Goal: Transaction & Acquisition: Purchase product/service

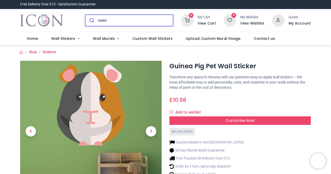
click at [108, 19] on input "search" at bounding box center [136, 20] width 76 height 11
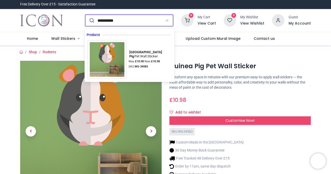
type input "**********"
click at [85, 15] on button "submit" at bounding box center [91, 20] width 12 height 11
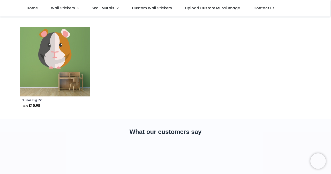
scroll to position [26, 0]
